Goal: Information Seeking & Learning: Learn about a topic

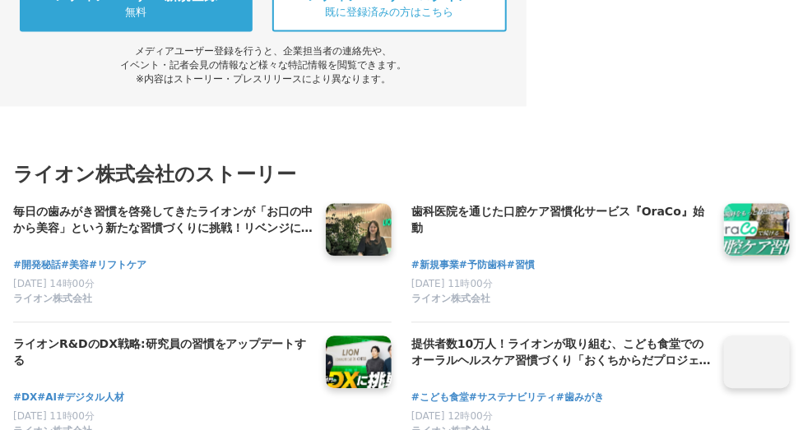
scroll to position [8026, 0]
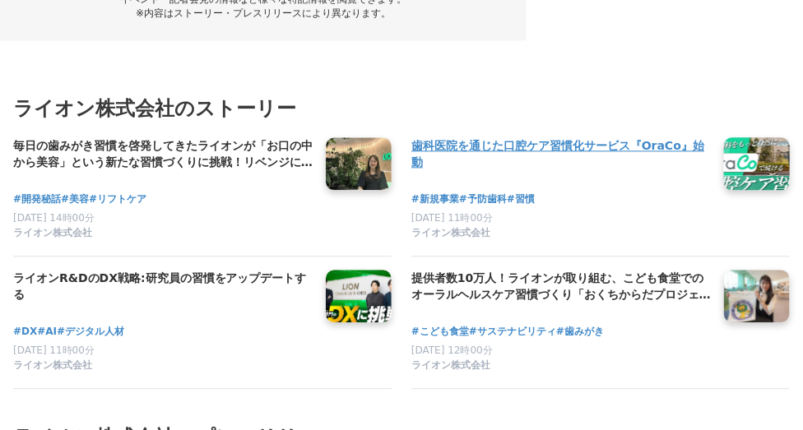
click at [461, 165] on h4 "歯科医院を通じた口腔ケア習慣化サービス『OraCo』始動" at bounding box center [560, 154] width 299 height 34
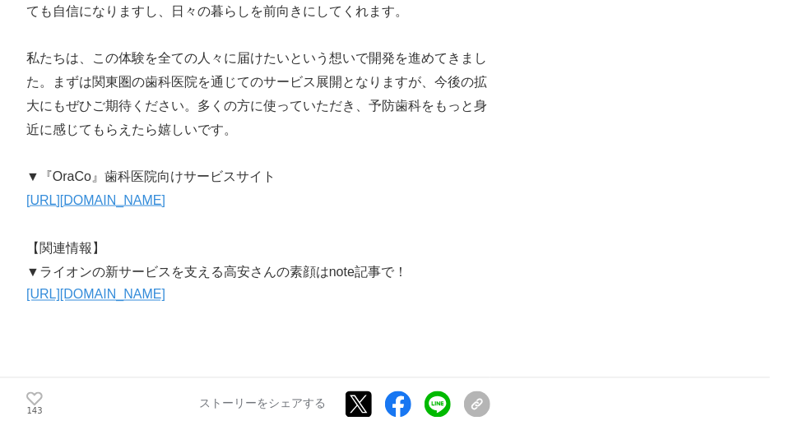
scroll to position [7697, 0]
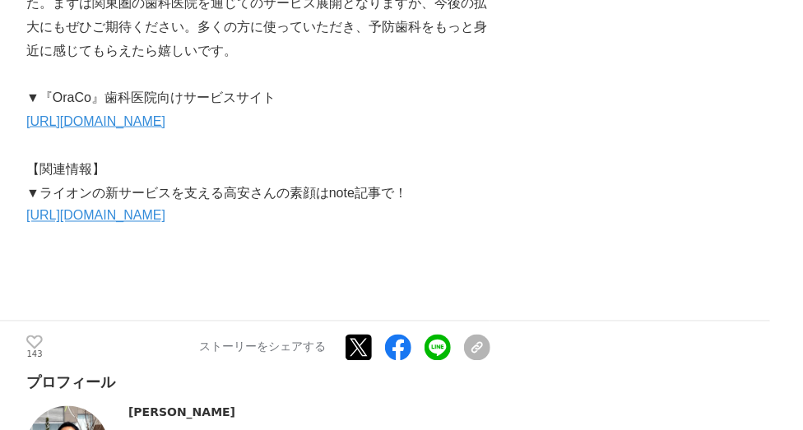
click at [165, 114] on link "https://go-lion.jp/oraco009" at bounding box center [95, 121] width 139 height 14
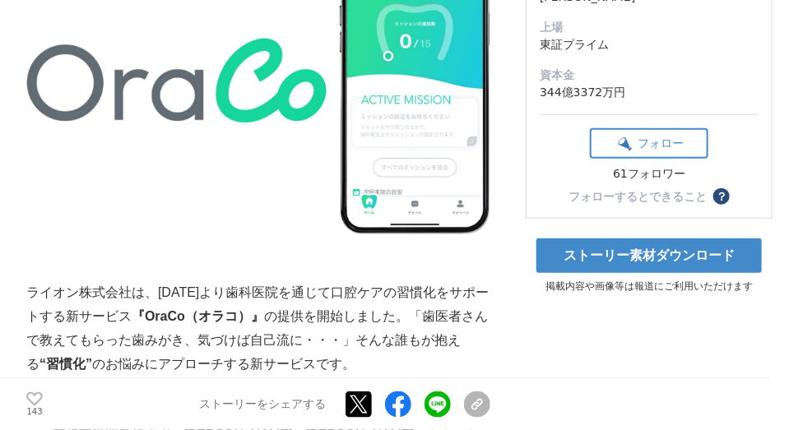
scroll to position [0, 0]
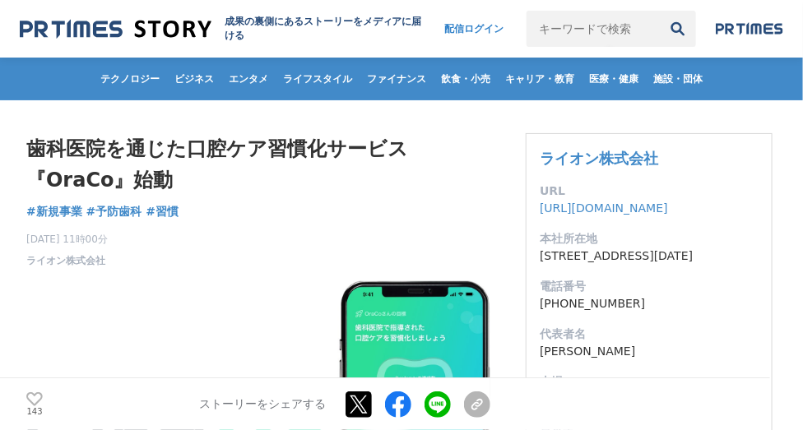
click at [105, 30] on img at bounding box center [116, 29] width 192 height 22
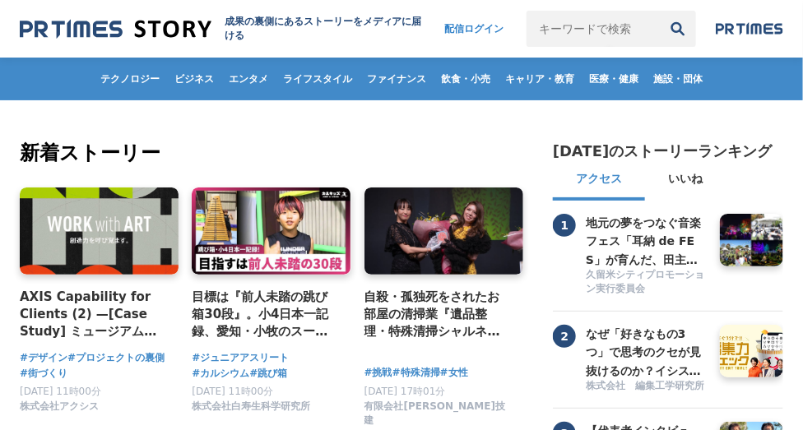
click at [556, 25] on input "キーワードで検索" at bounding box center [592, 29] width 133 height 36
type input "オーラル"
click at [660, 11] on button "検索" at bounding box center [678, 29] width 36 height 36
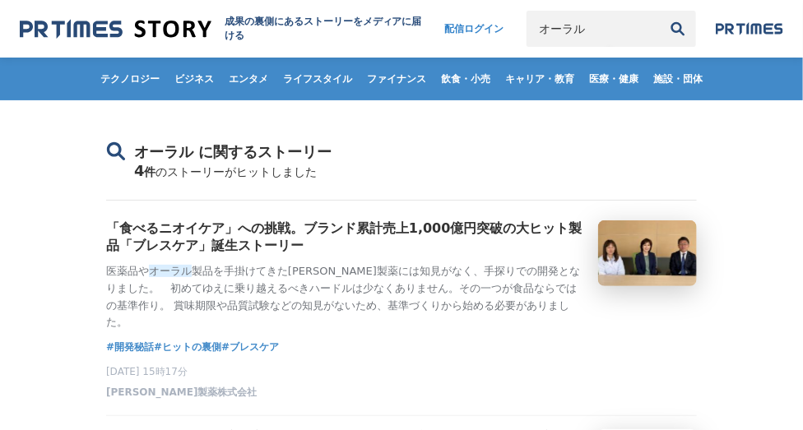
click at [106, 29] on img at bounding box center [116, 29] width 192 height 22
